Goal: Transaction & Acquisition: Purchase product/service

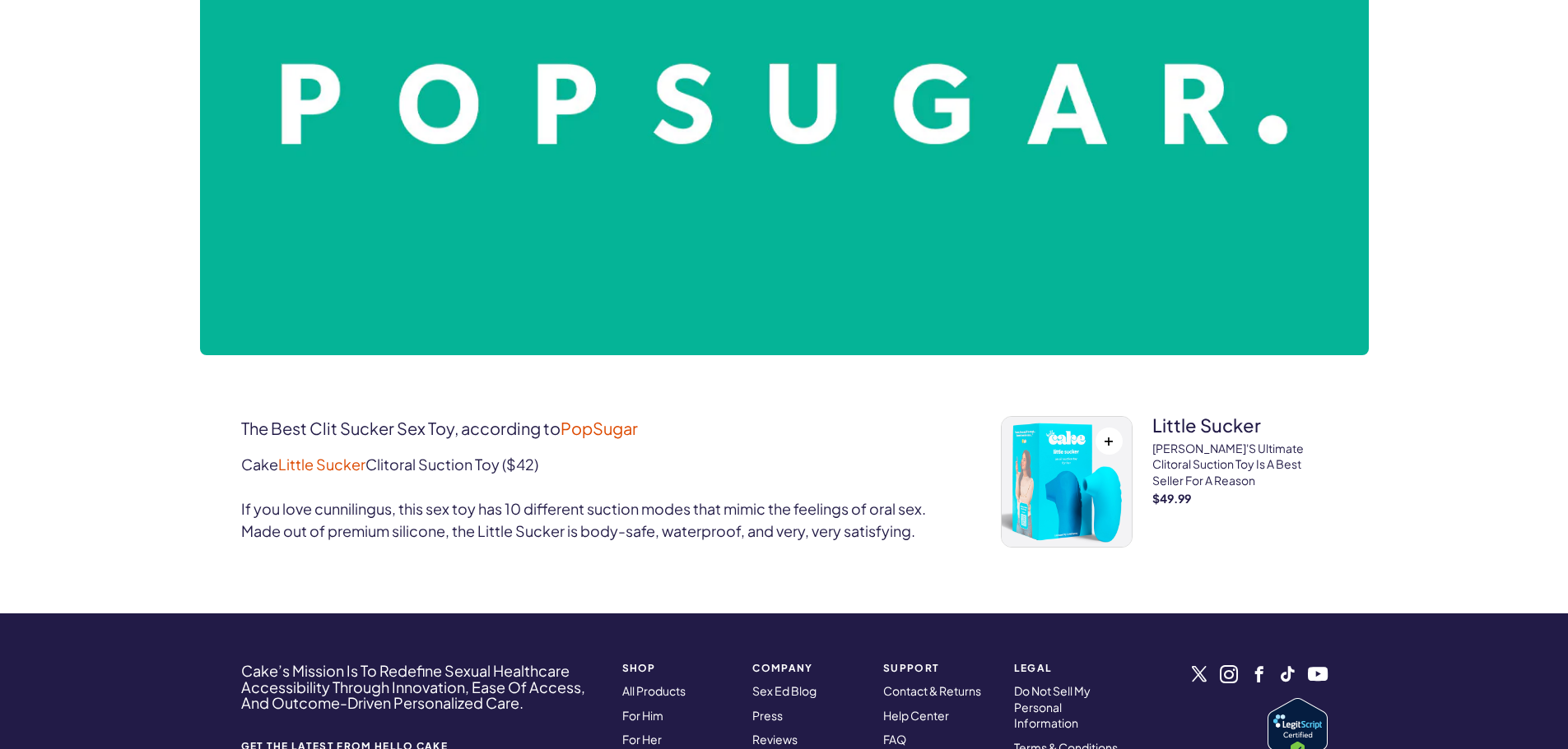
scroll to position [493, 0]
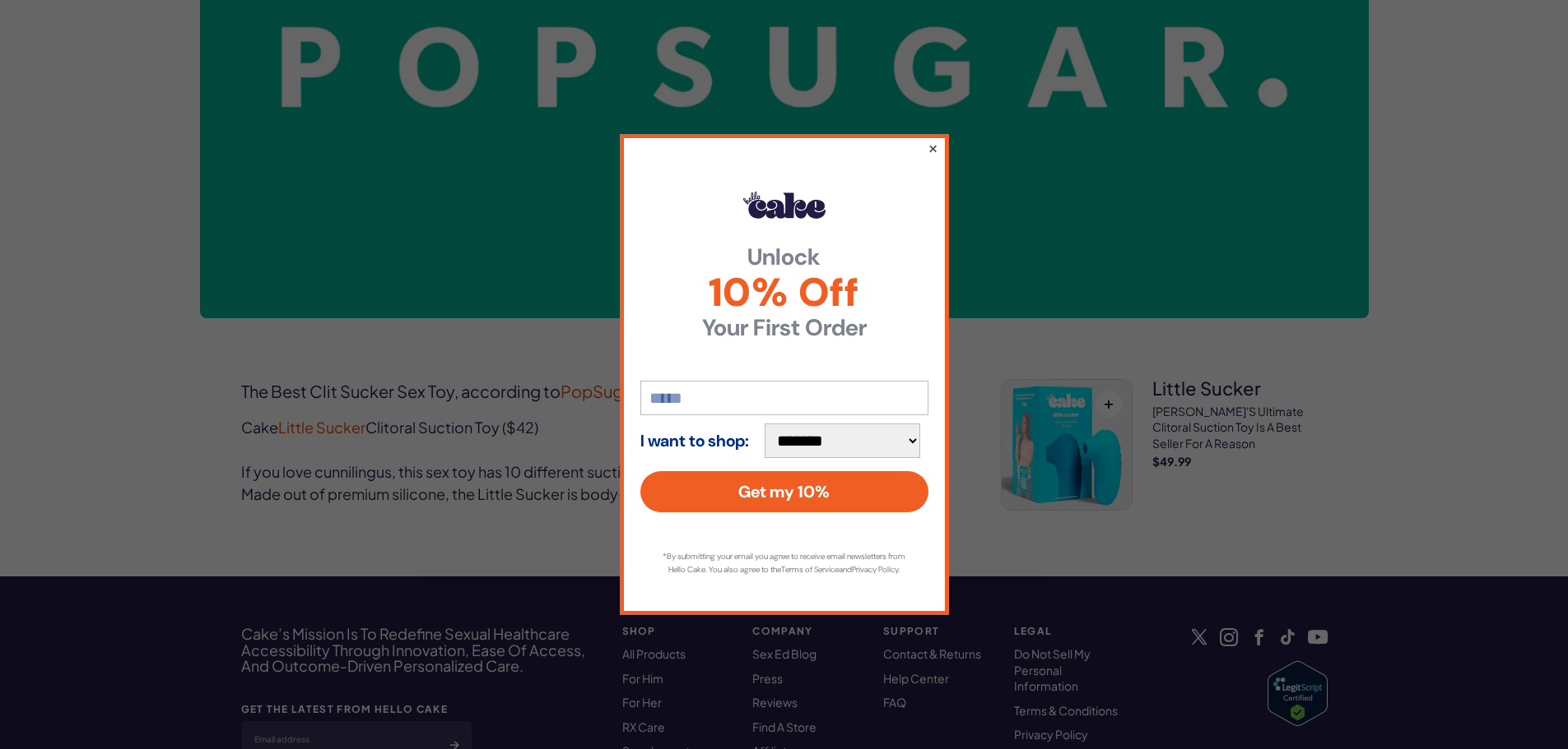
click at [933, 138] on button "×" at bounding box center [932, 148] width 11 height 20
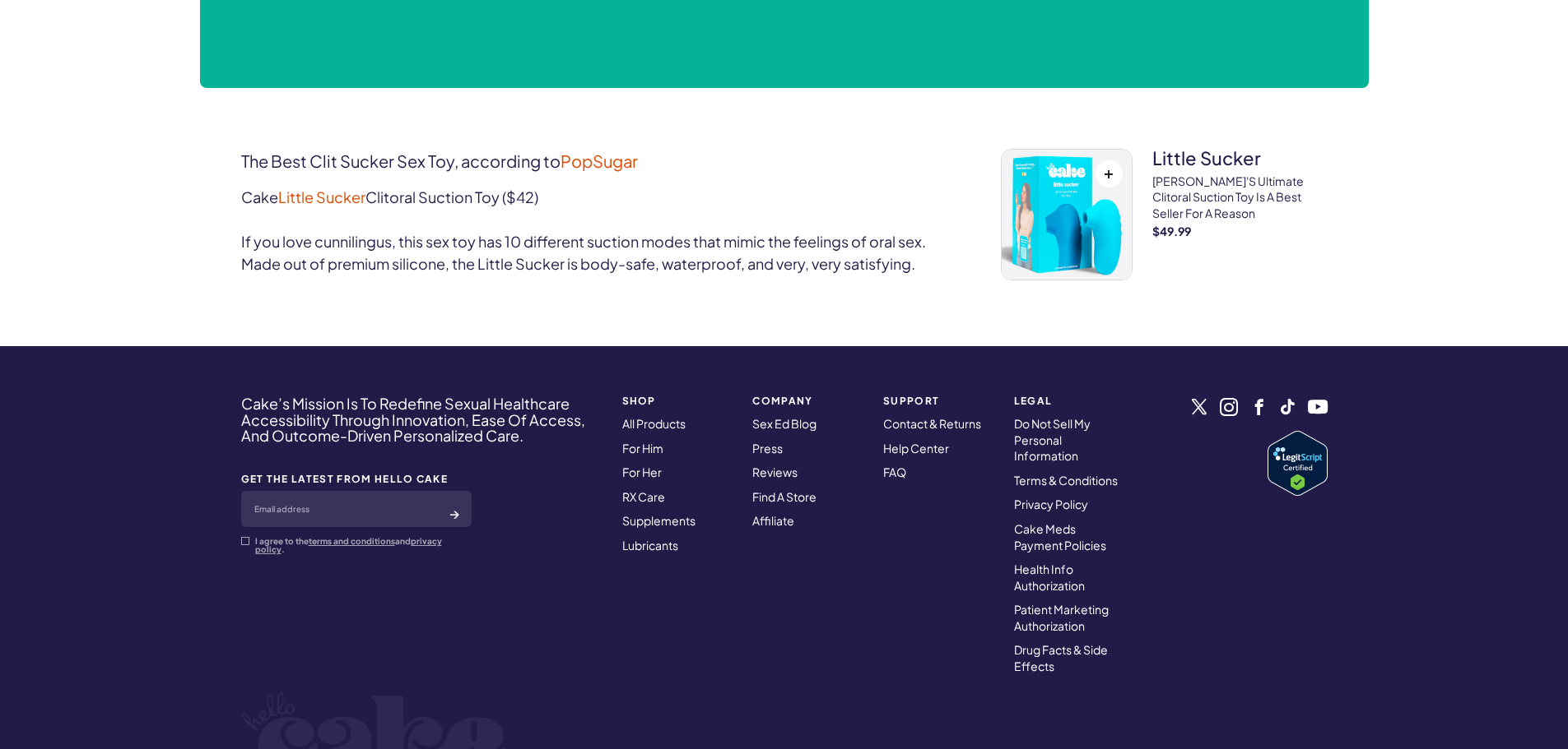
scroll to position [823, 0]
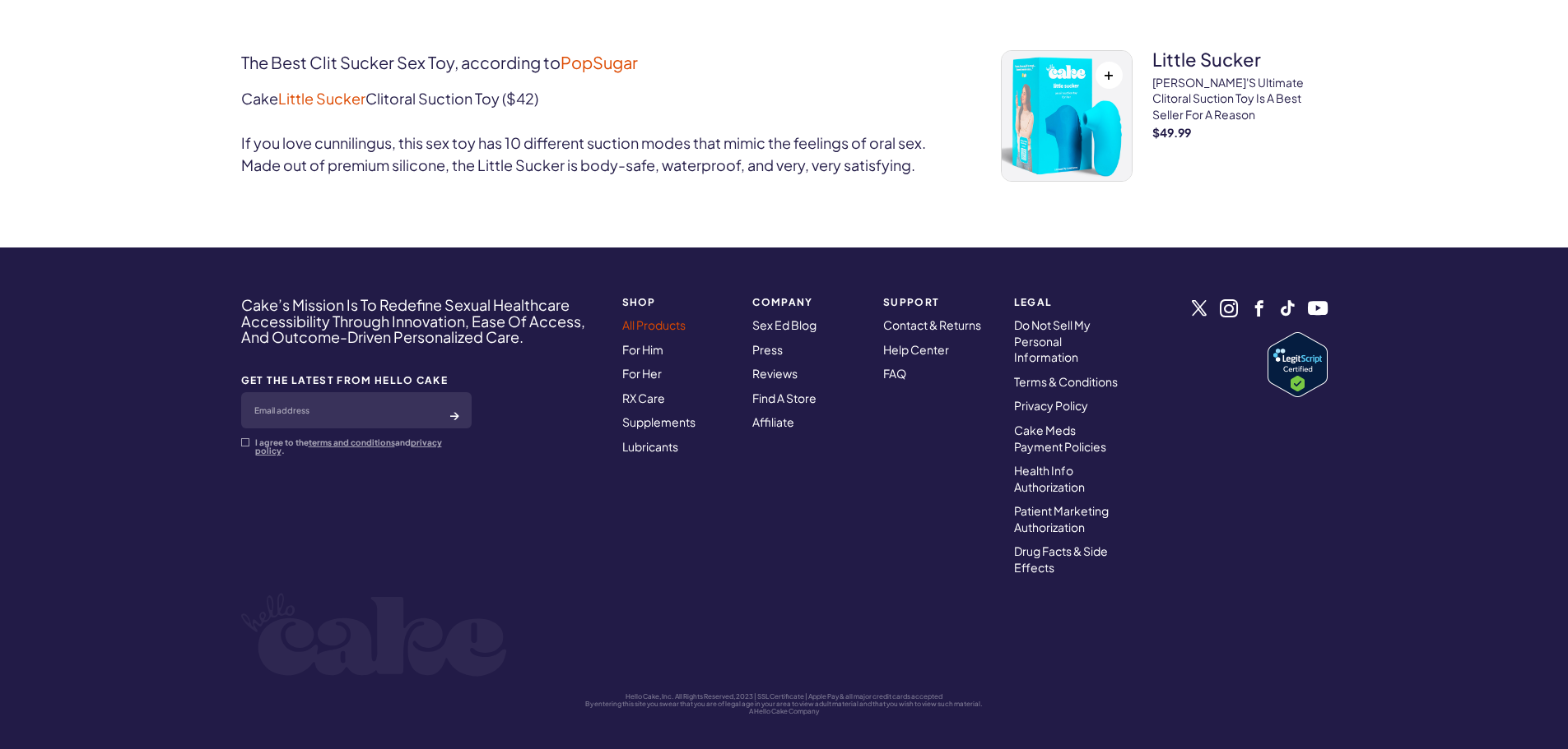
click at [642, 329] on link "All Products" at bounding box center [654, 325] width 63 height 15
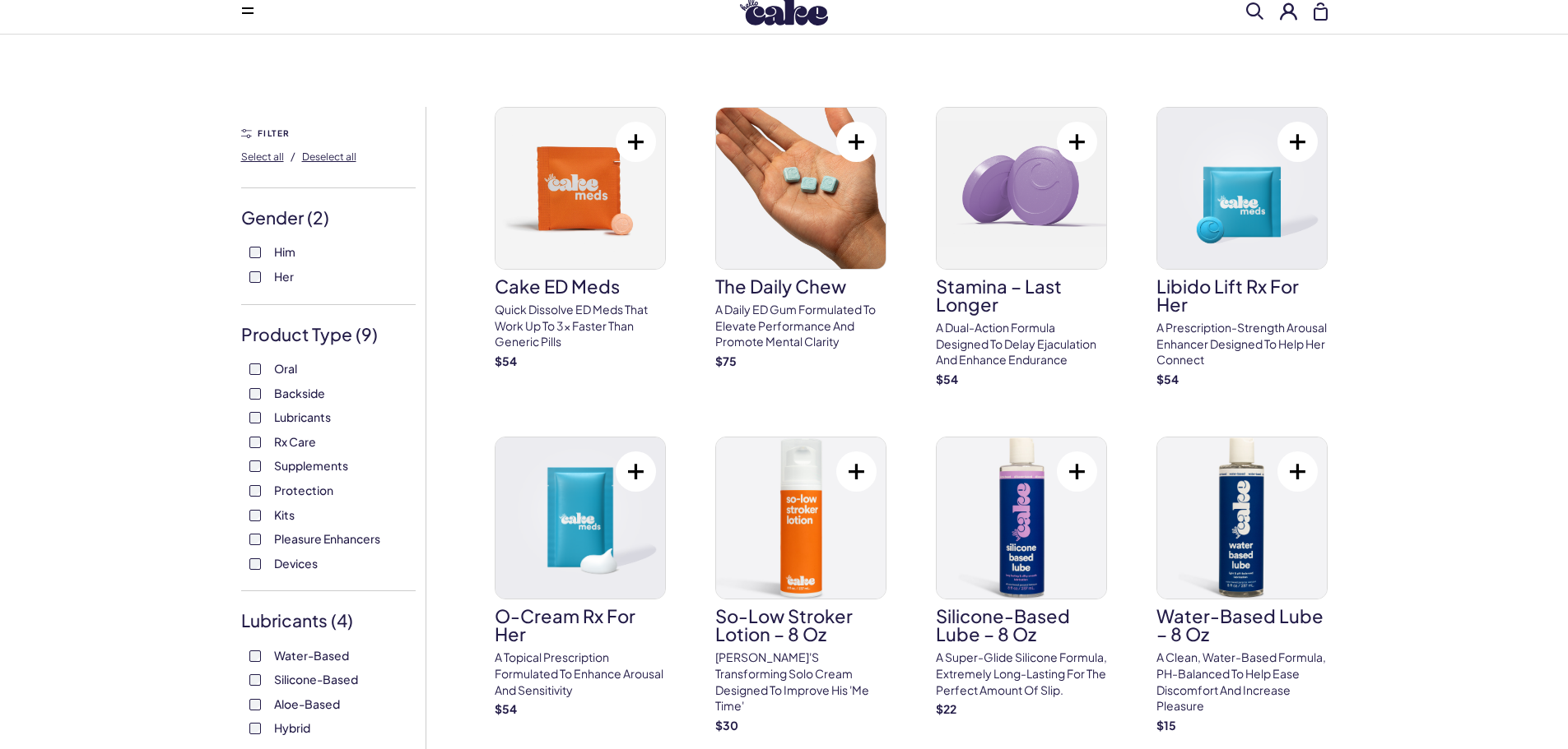
scroll to position [82, 0]
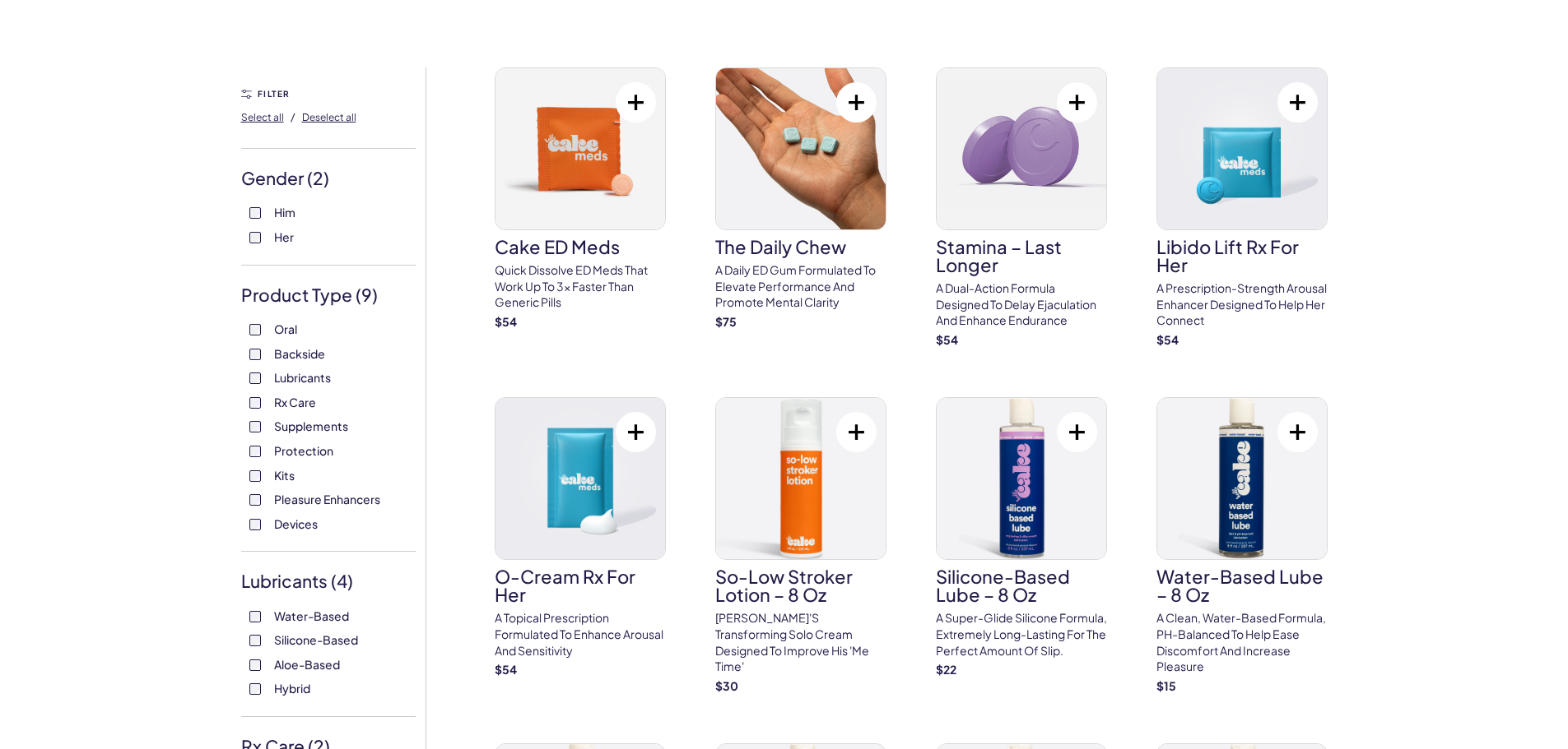
click at [286, 522] on span "Devices" at bounding box center [296, 524] width 44 height 21
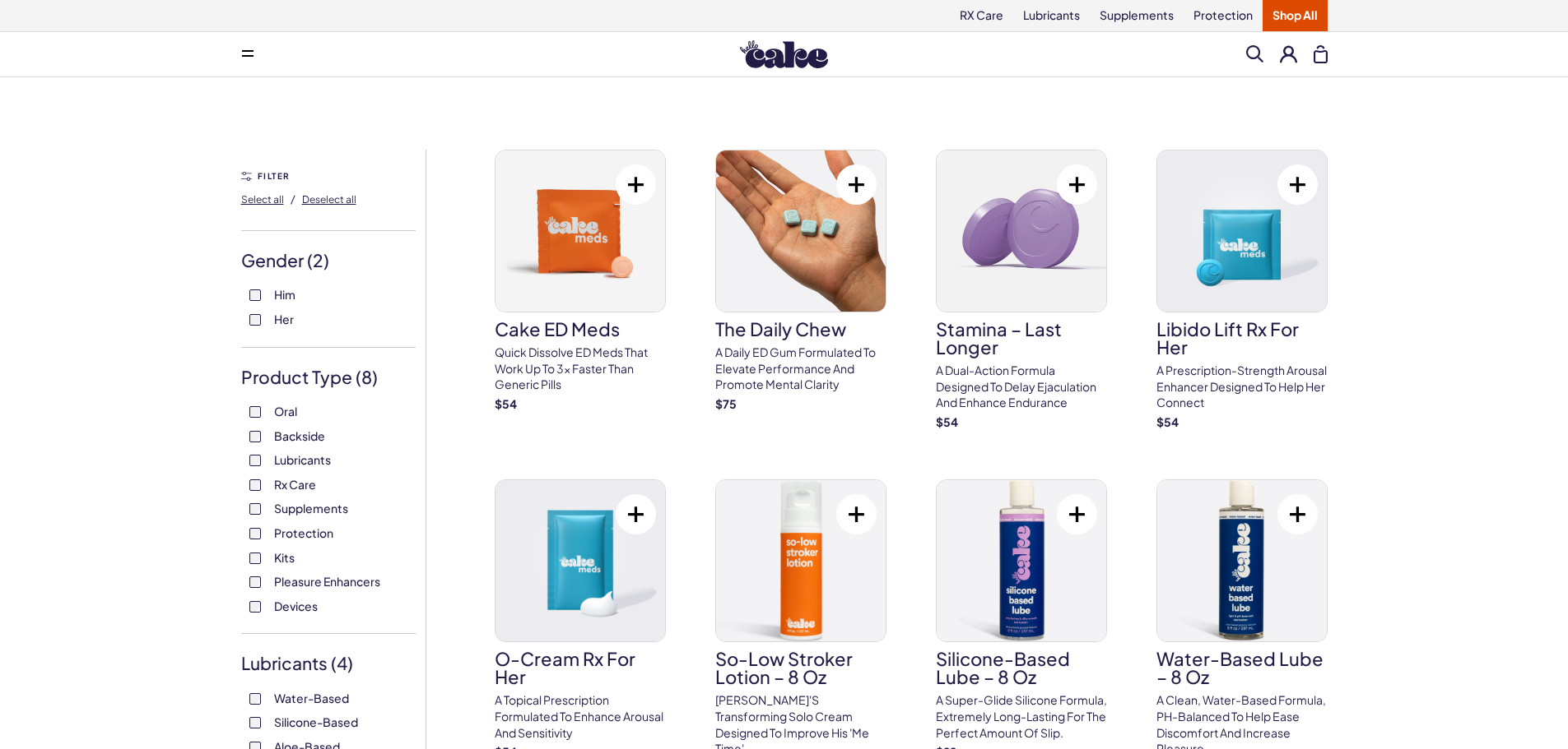
click at [312, 582] on span "Pleasure Enhancers" at bounding box center [327, 581] width 106 height 21
click at [287, 293] on span "Him" at bounding box center [285, 295] width 21 height 21
click at [261, 323] on label "Her" at bounding box center [329, 320] width 158 height 17
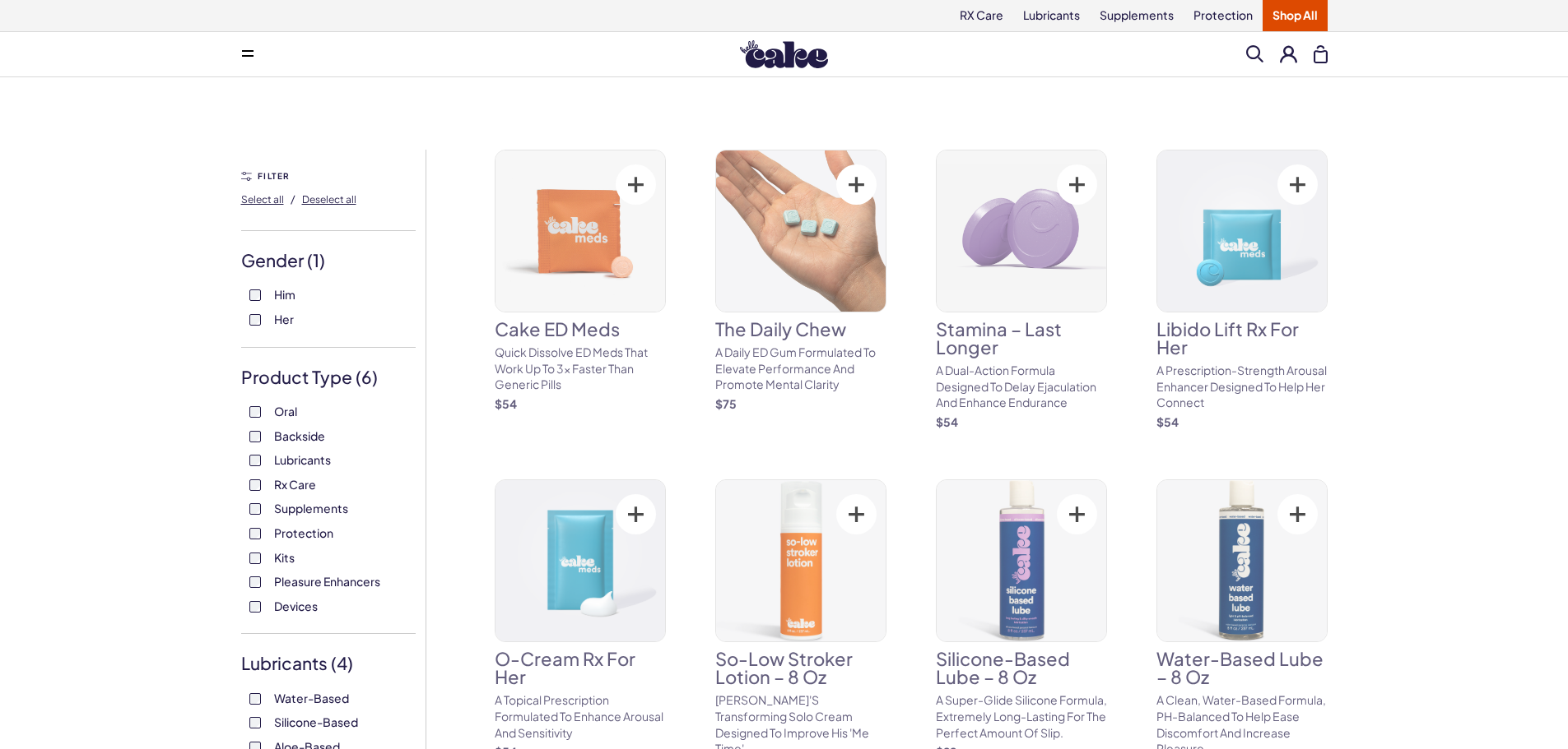
click at [261, 506] on label "Supplements" at bounding box center [329, 509] width 158 height 17
click at [256, 428] on label "Backside" at bounding box center [329, 436] width 158 height 17
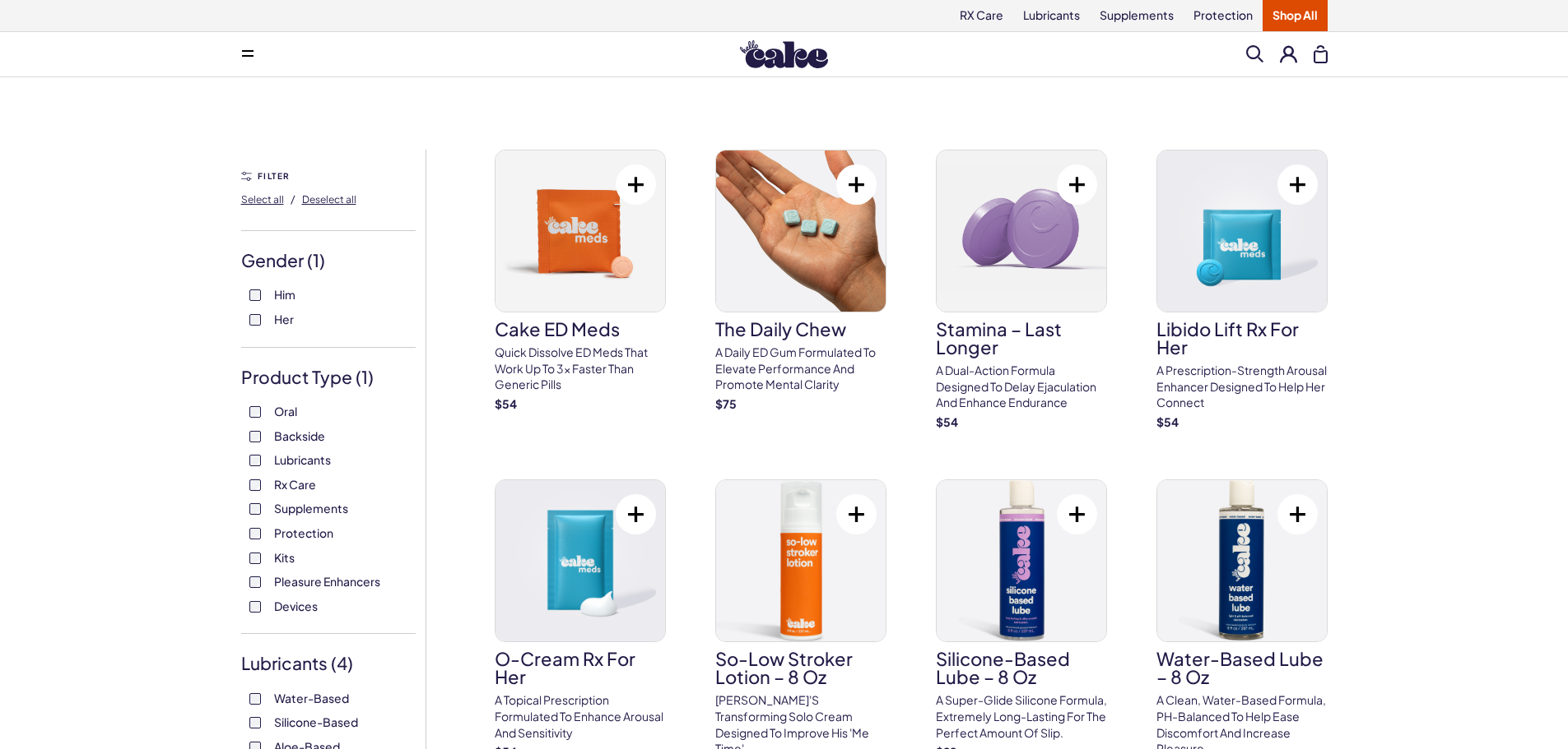
click button "View 74 items" at bounding box center [0, 0] width 0 height 0
click at [340, 197] on span "Deselect all" at bounding box center [330, 199] width 55 height 13
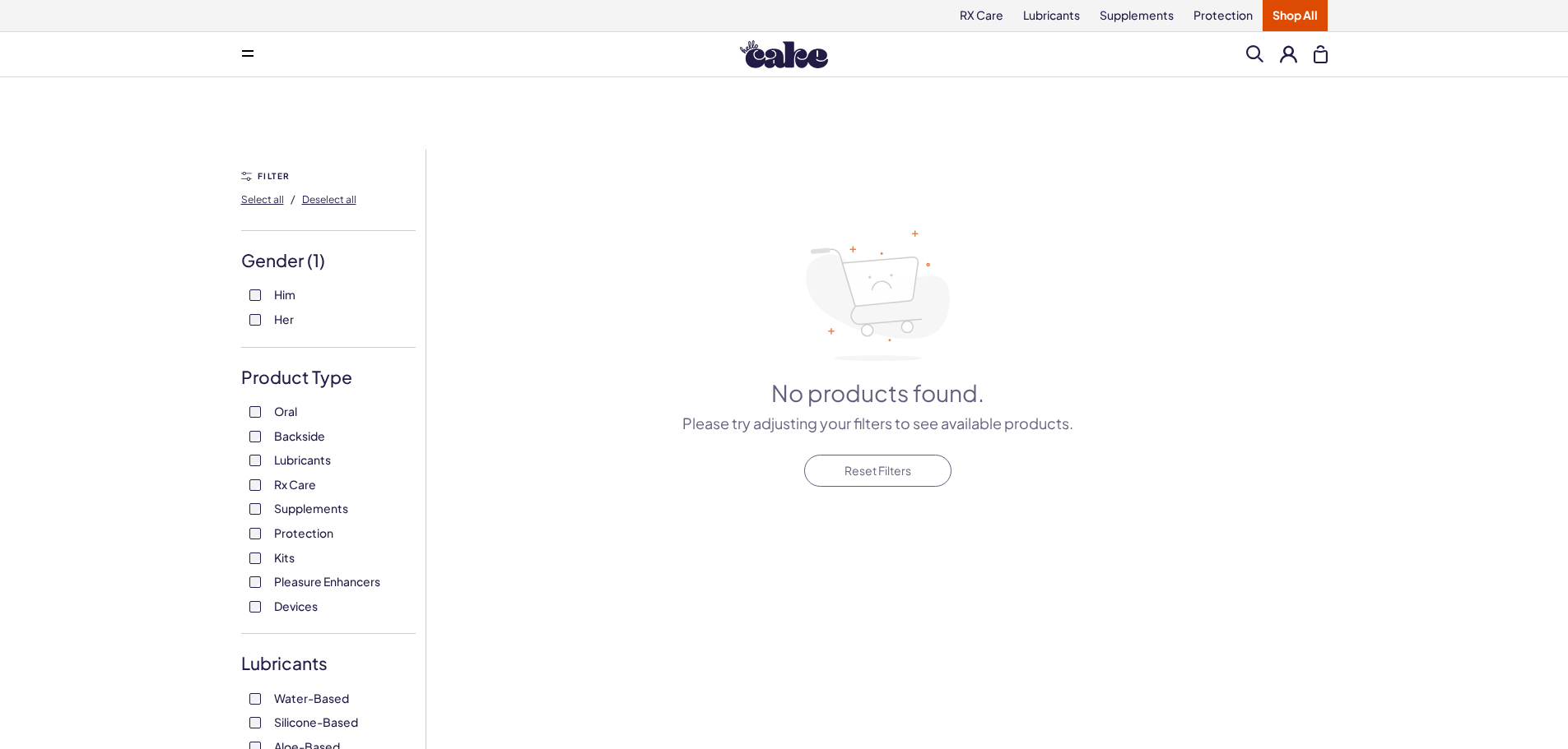
click at [298, 607] on span "Devices" at bounding box center [296, 607] width 44 height 21
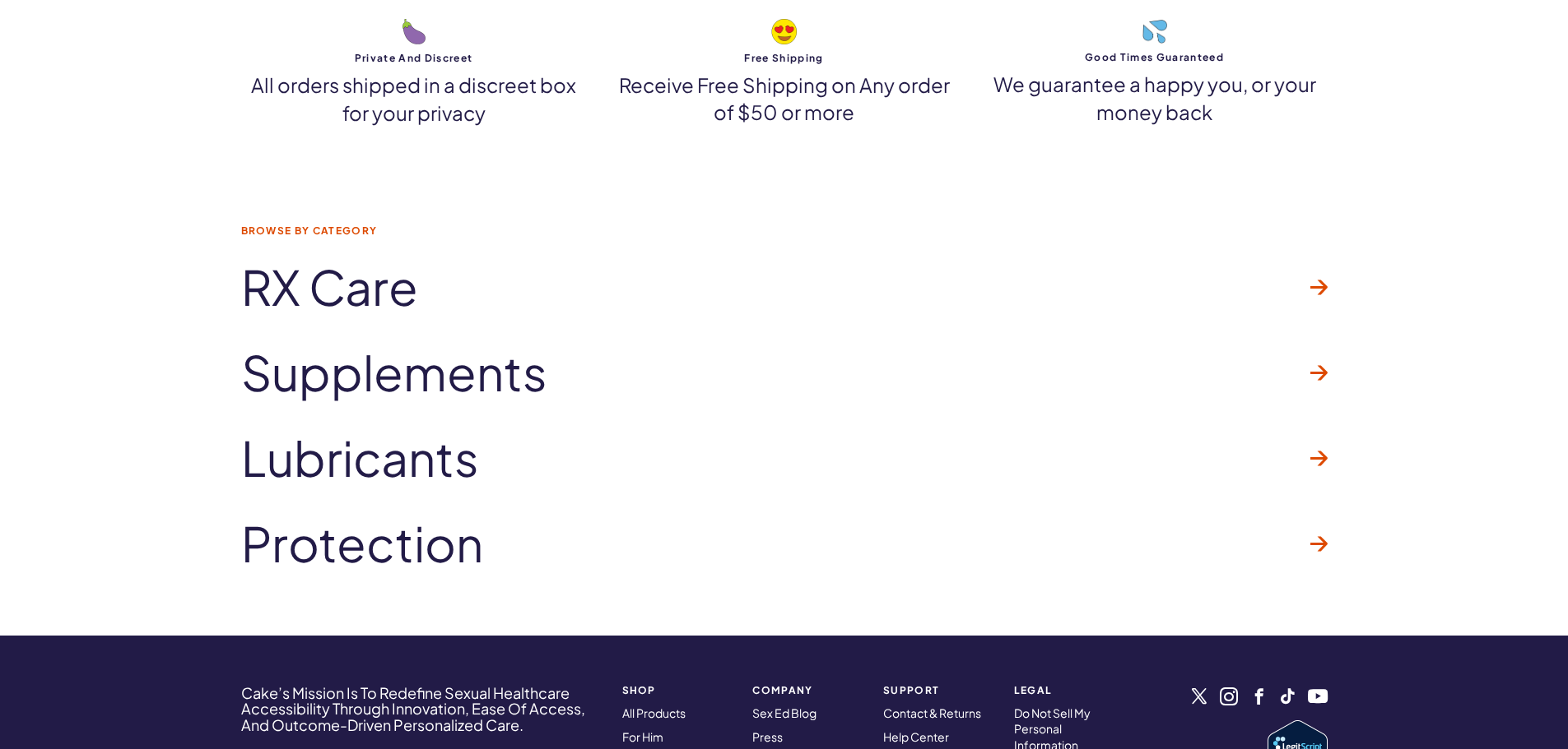
scroll to position [7213, 0]
